Goal: Download file/media

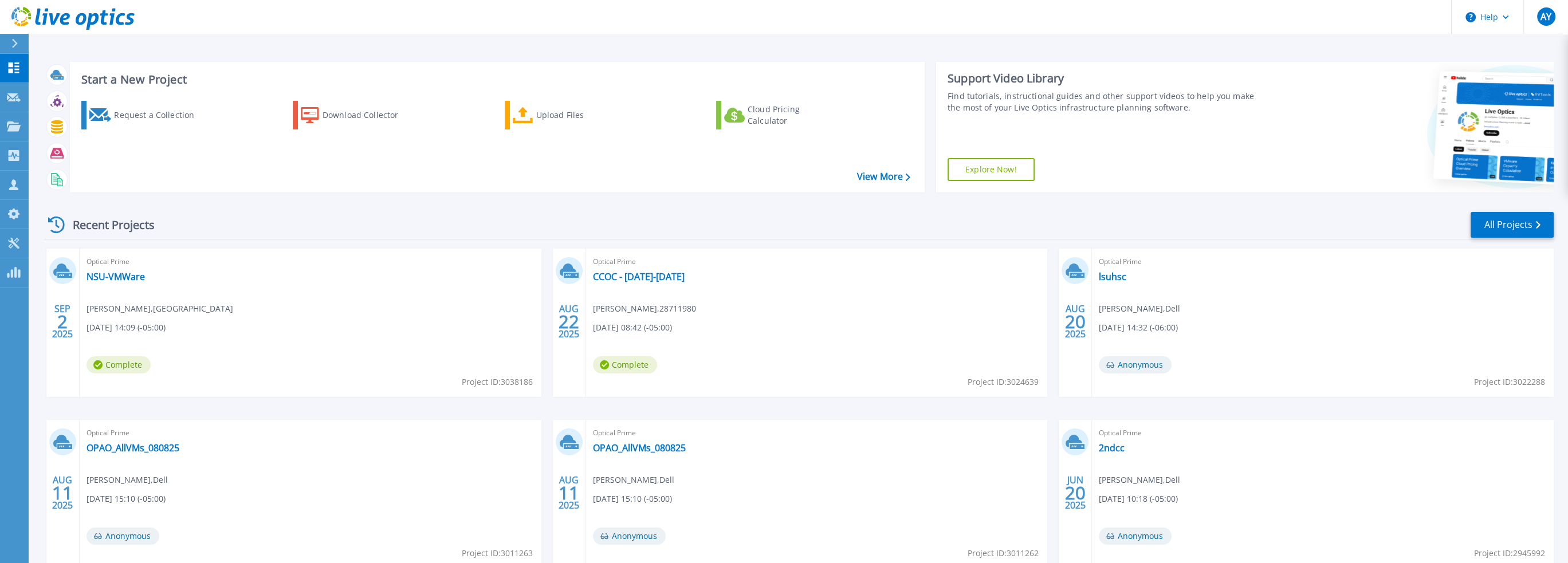
click at [788, 39] on div "Start a New Project Request a Collection Download Collector Upload Files Cloud …" at bounding box center [798, 300] width 1539 height 600
click at [1104, 282] on link "lsuhsc" at bounding box center [1113, 276] width 27 height 11
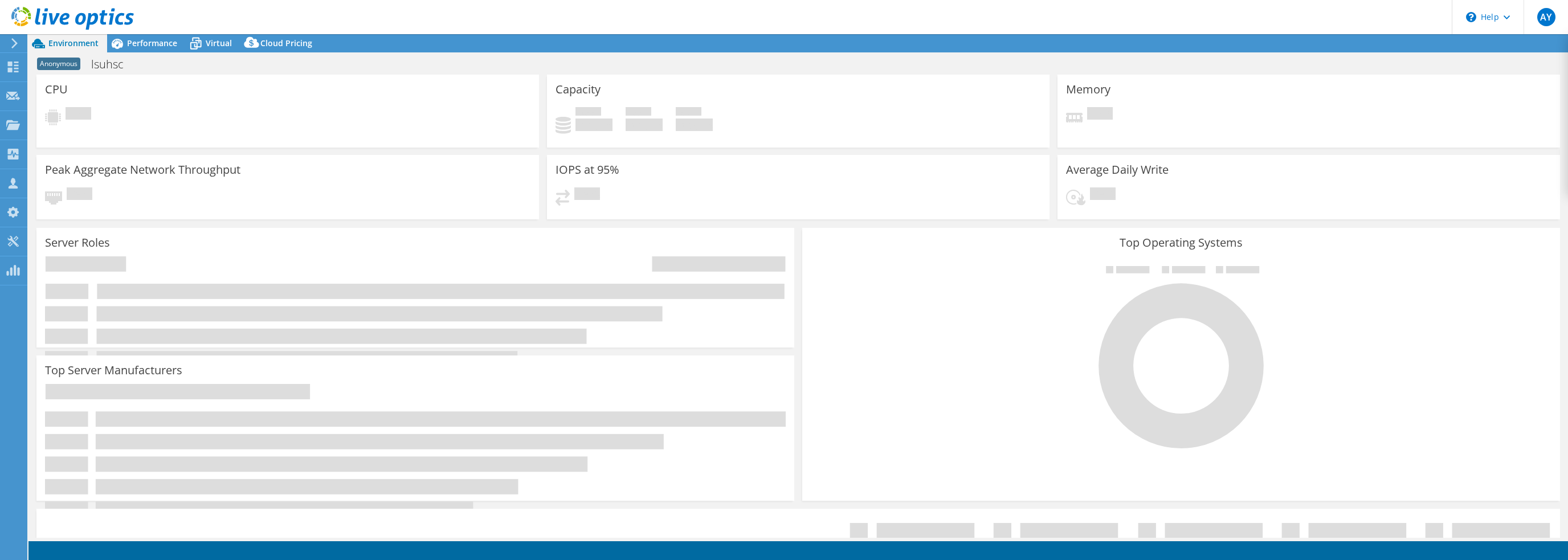
select select "USD"
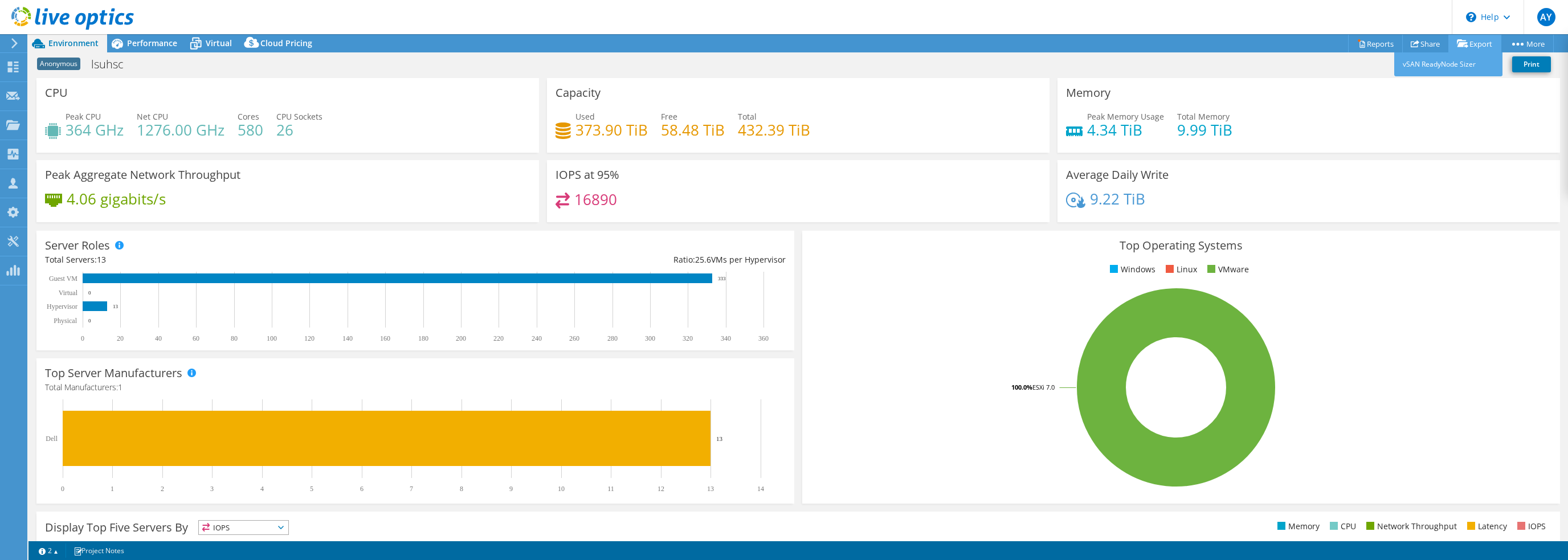
click at [1468, 45] on link "Export" at bounding box center [1475, 43] width 53 height 18
click at [1360, 45] on link "Reports" at bounding box center [1375, 43] width 54 height 18
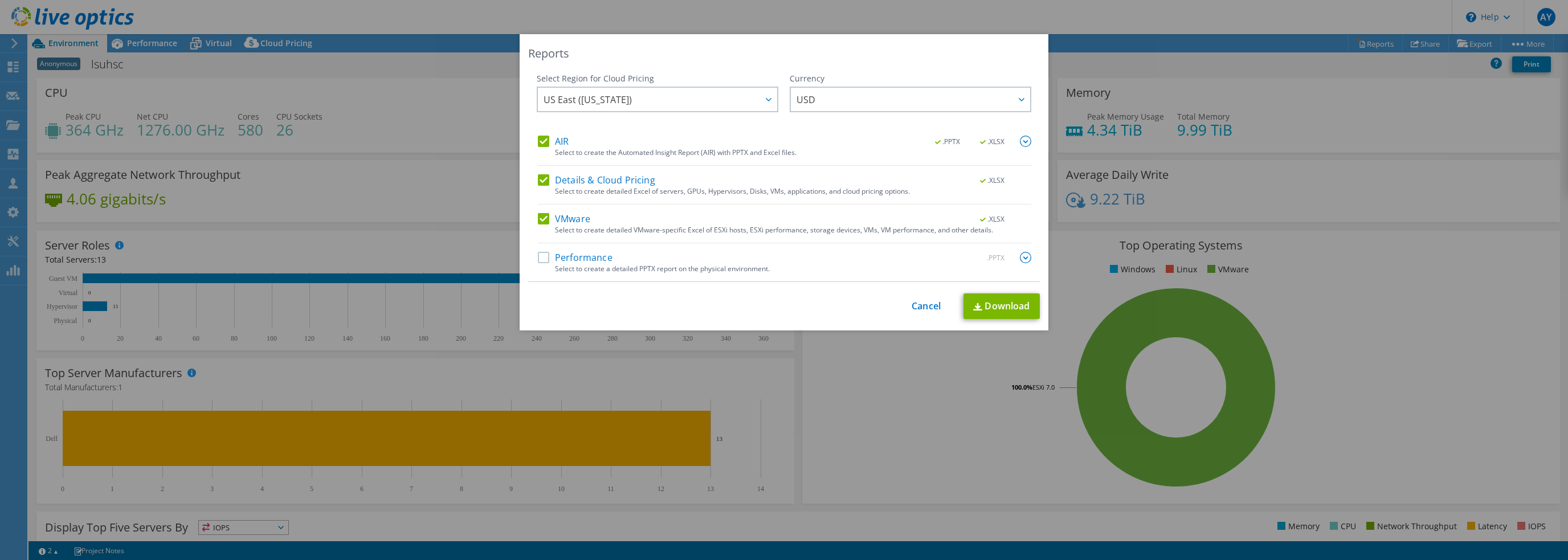
click at [540, 138] on label "AIR" at bounding box center [553, 141] width 31 height 11
click at [0, 0] on input "AIR" at bounding box center [0, 0] width 0 height 0
click at [542, 177] on label "Details & Cloud Pricing" at bounding box center [597, 180] width 118 height 11
click at [0, 0] on input "Details & Cloud Pricing" at bounding box center [0, 0] width 0 height 0
click at [994, 307] on link "Download" at bounding box center [1001, 306] width 76 height 25
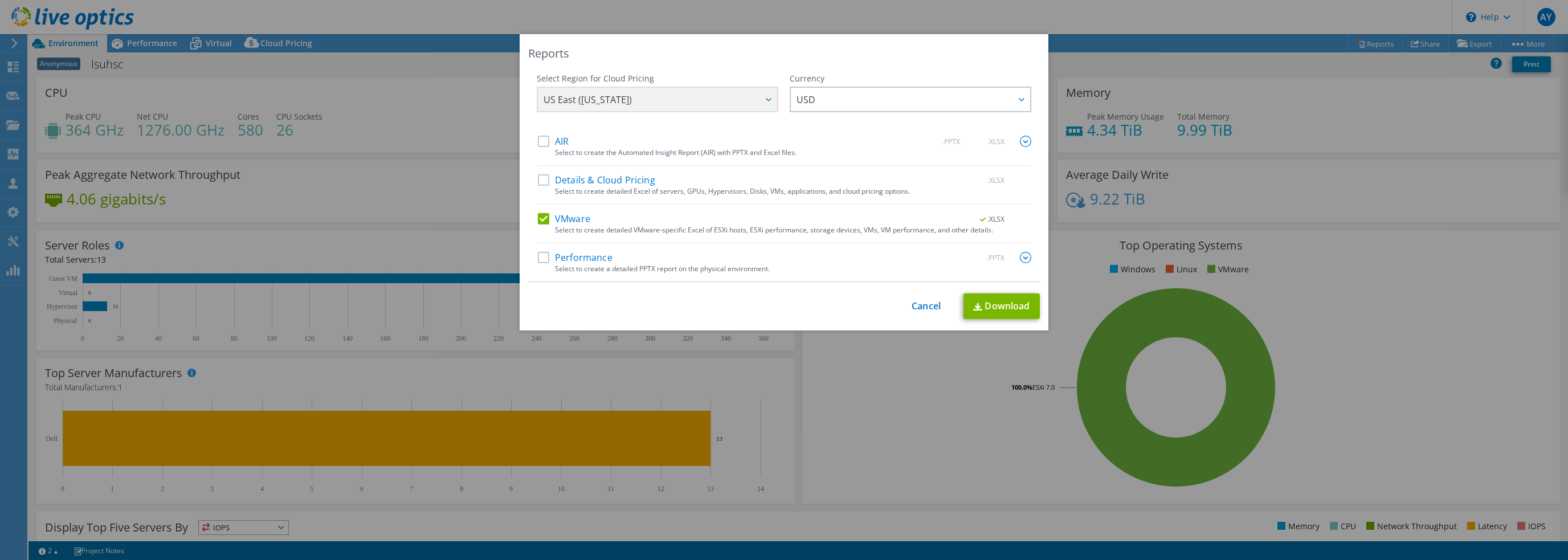
click at [817, 50] on div "Reports" at bounding box center [783, 54] width 512 height 16
click at [922, 308] on link "Cancel" at bounding box center [926, 306] width 29 height 11
